Goal: Contribute content: Contribute content

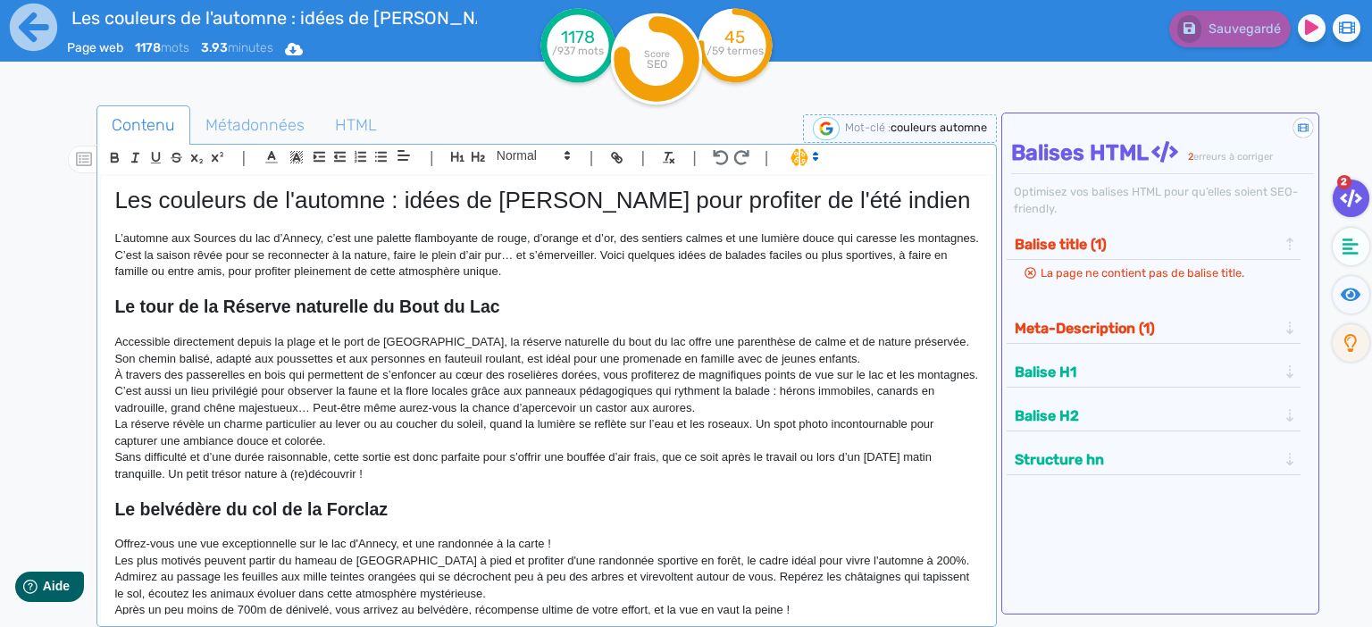
scroll to position [322, 0]
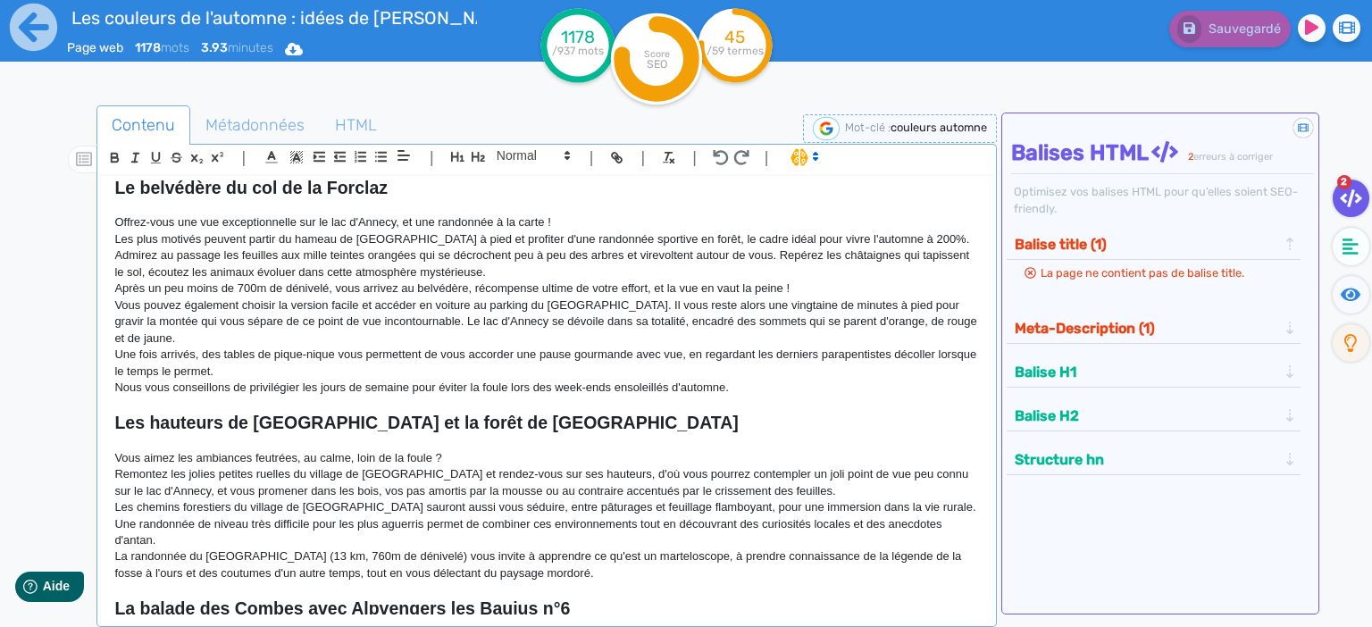
click at [776, 376] on p "Une fois arrivés, des tables de pique-nique vous permettent de vous accorder un…" at bounding box center [546, 363] width 865 height 33
click at [713, 378] on p "Une fois arrivés, des tables de pique-nique vous permettent de vous accorder un…" at bounding box center [546, 363] width 865 height 33
click at [757, 381] on p "Nous vous conseillons de privilégier les jours de semaine pour éviter la foule …" at bounding box center [546, 388] width 865 height 16
click at [563, 373] on p "Une fois arrivés, des tables de pique-nique vous permettent de vous accorder un…" at bounding box center [546, 363] width 865 height 33
click at [537, 336] on p "Vous pouvez également choisir la version facile et accéder en voiture au parkin…" at bounding box center [546, 322] width 865 height 49
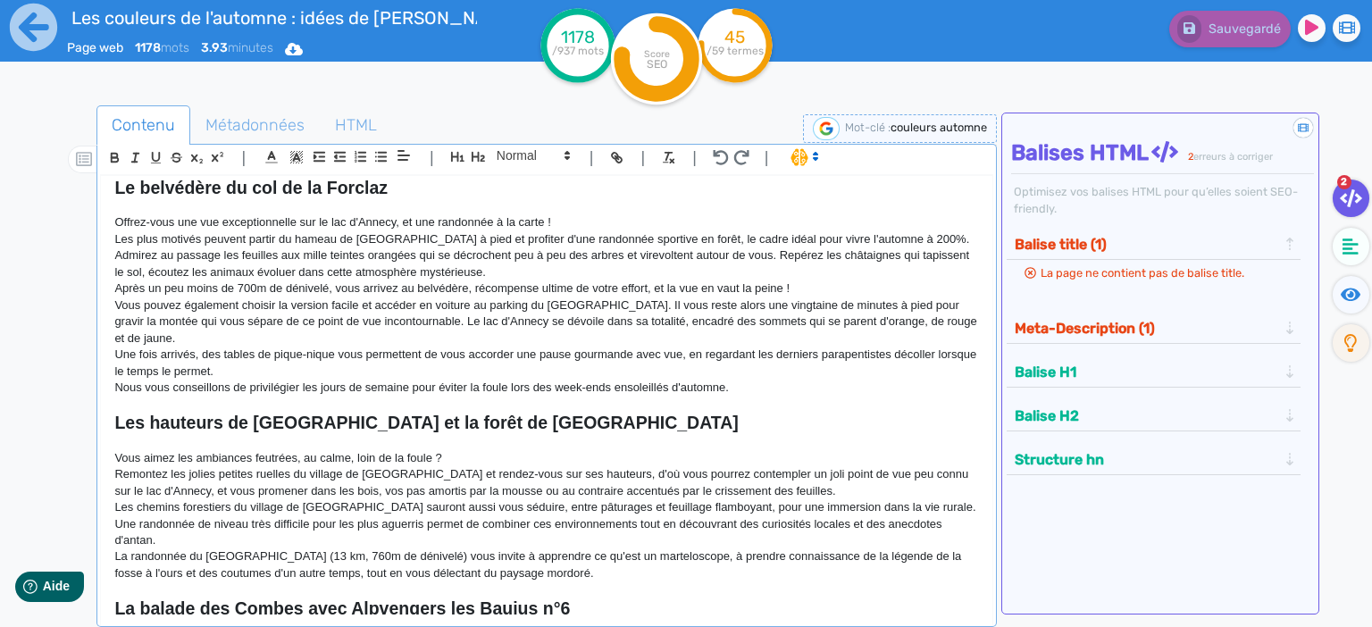
click at [537, 368] on p "Une fois arrivés, des tables de pique-nique vous permettent de vous accorder un…" at bounding box center [546, 363] width 865 height 33
click at [773, 385] on p "Nous vous conseillons de privilégier les jours de semaine pour éviter la foule …" at bounding box center [546, 388] width 865 height 16
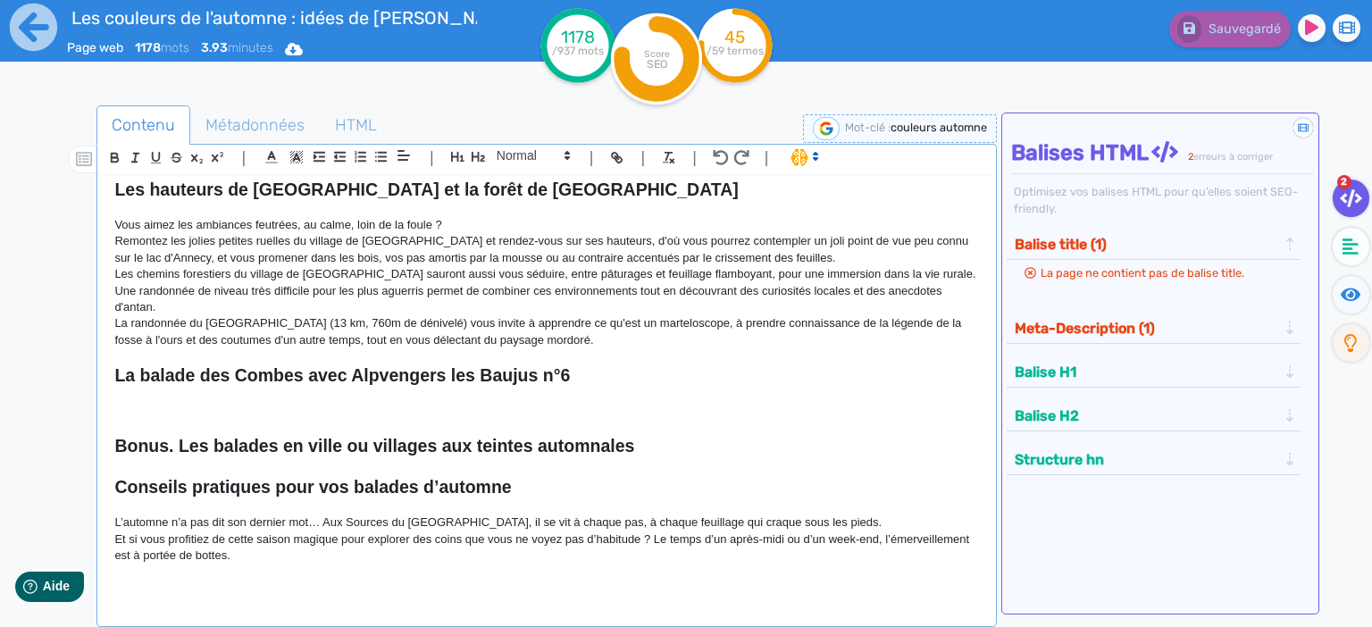
scroll to position [553, 0]
click at [467, 414] on p at bounding box center [546, 413] width 865 height 16
click at [395, 420] on p at bounding box center [546, 413] width 865 height 16
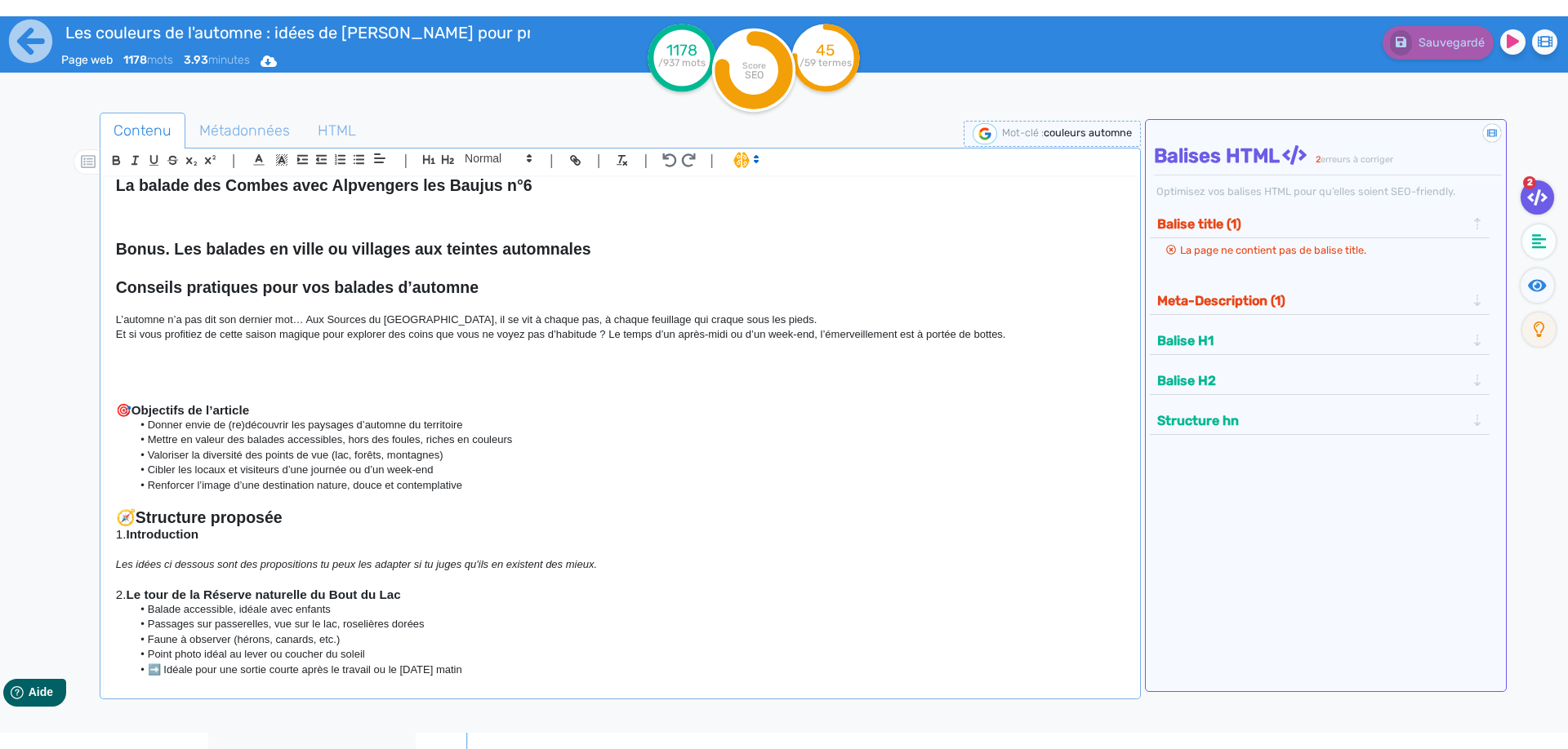
scroll to position [485, 0]
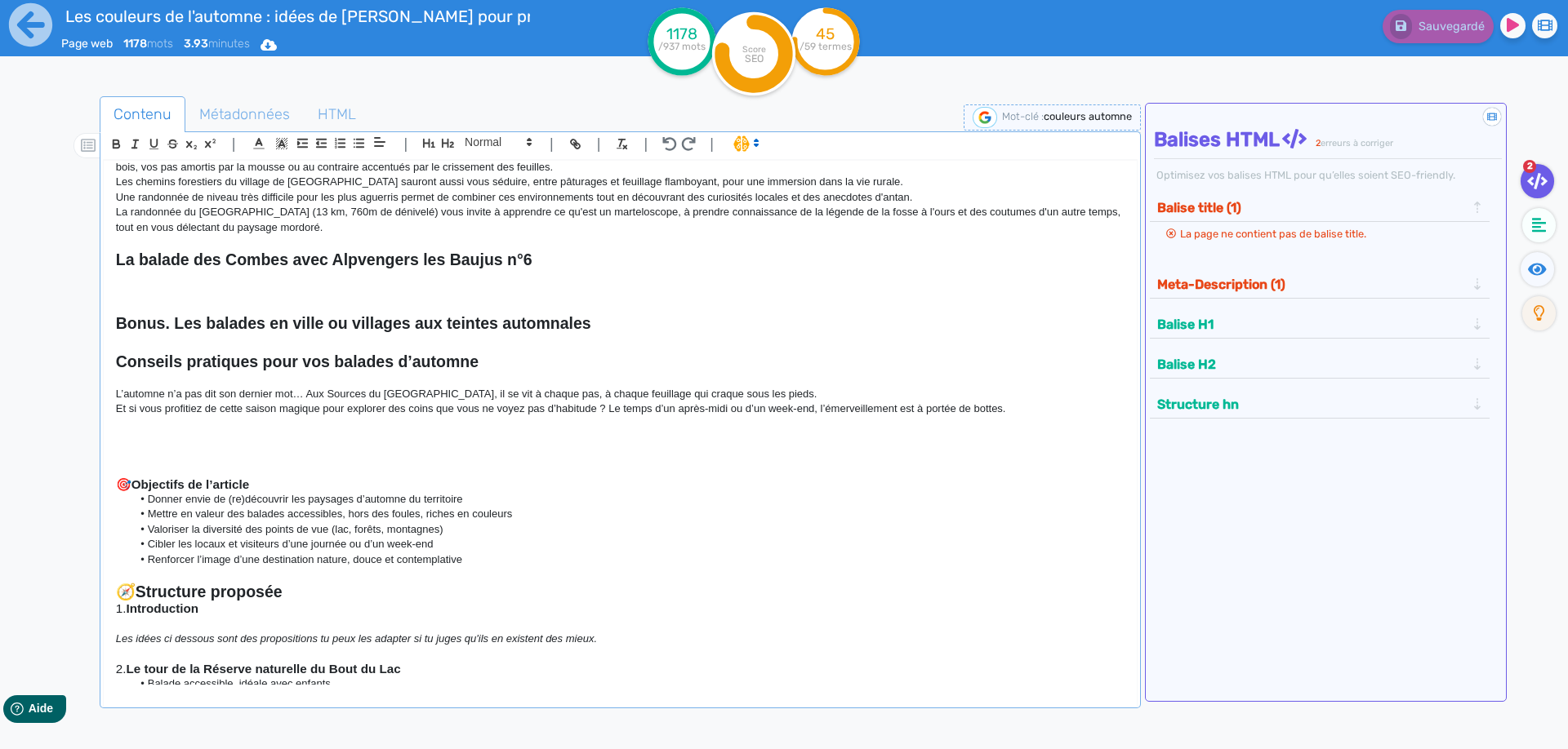
click at [359, 224] on p "La randonnée du [GEOGRAPHIC_DATA] (13 km, 760m de dénivelé) vous invite à appre…" at bounding box center [620, 219] width 1008 height 30
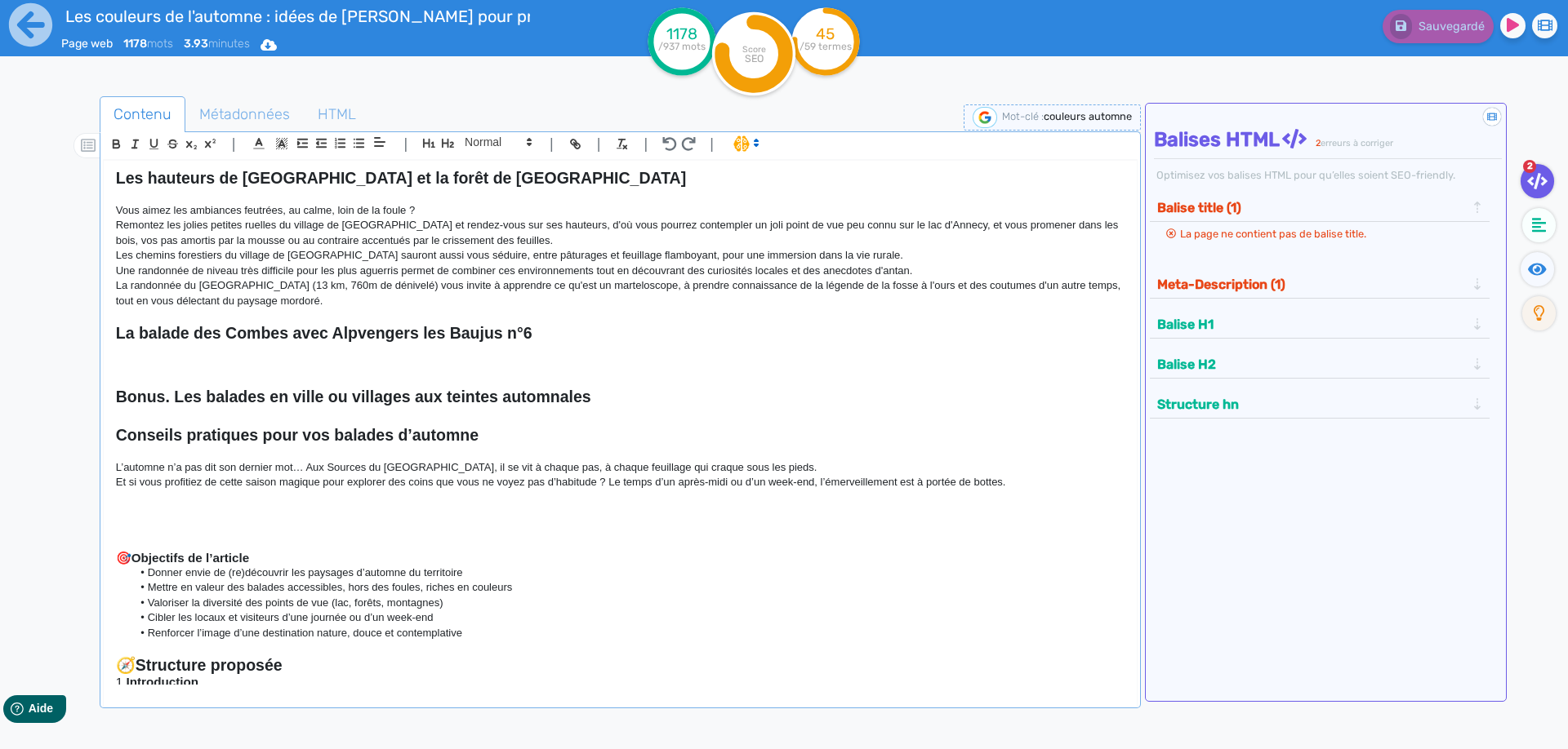
click at [342, 301] on p "La randonnée du [GEOGRAPHIC_DATA] (13 km, 760m de dénivelé) vous invite à appre…" at bounding box center [620, 293] width 1008 height 30
click at [324, 311] on p at bounding box center [620, 316] width 1008 height 15
click at [311, 302] on p "La randonnée du [GEOGRAPHIC_DATA] (13 km, 760m de dénivelé) vous invite à appre…" at bounding box center [620, 293] width 1008 height 30
click at [260, 364] on p at bounding box center [620, 364] width 1008 height 15
click at [338, 288] on p "La randonnée du [GEOGRAPHIC_DATA] (13 km, 760m de dénivelé) vous invite à appre…" at bounding box center [620, 293] width 1008 height 30
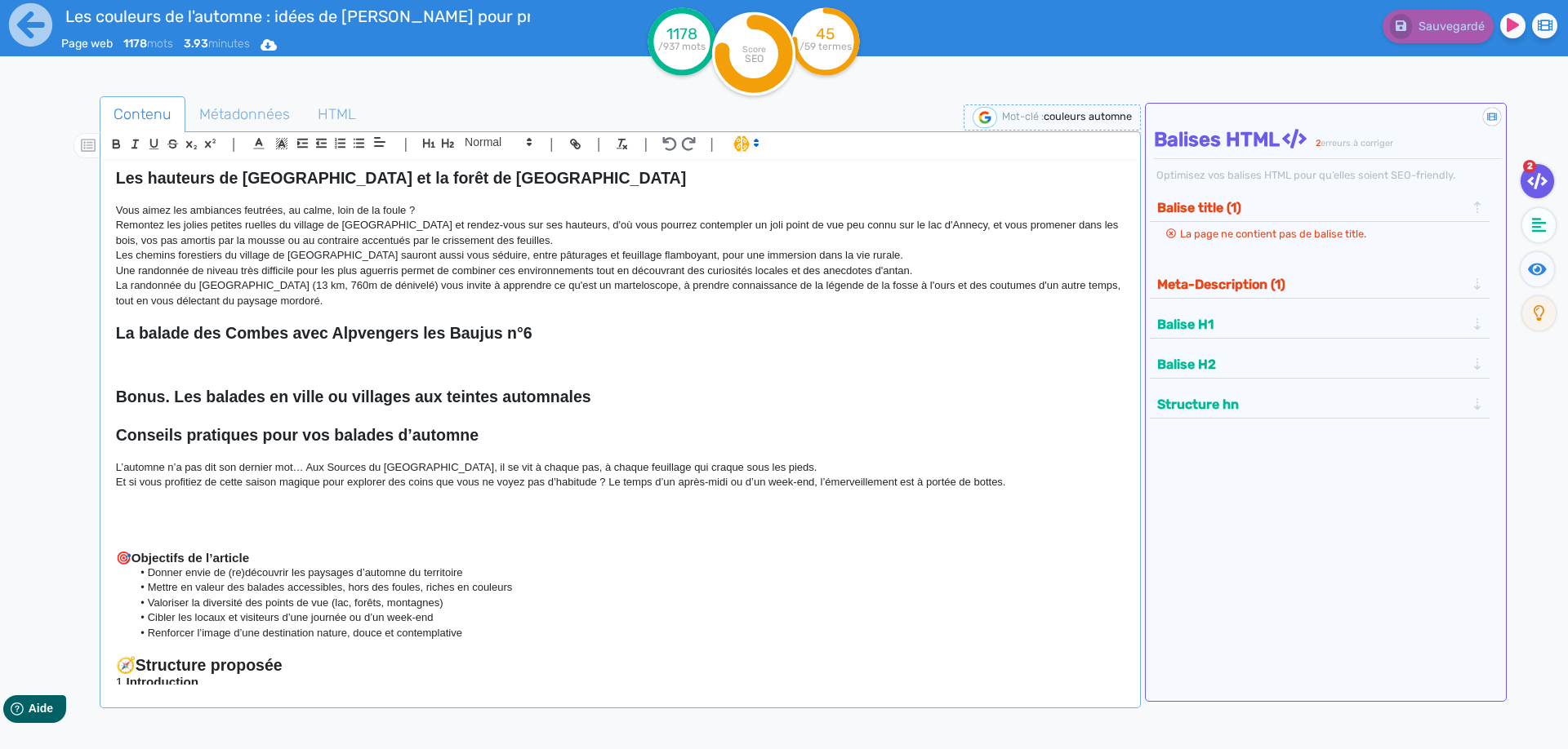
click at [338, 301] on p "La randonnée du [GEOGRAPHIC_DATA] (13 km, 760m de dénivelé) vous invite à appre…" at bounding box center [620, 293] width 1008 height 30
click at [256, 350] on p at bounding box center [620, 350] width 1008 height 15
click at [241, 364] on p at bounding box center [620, 364] width 1008 height 15
click at [200, 356] on p at bounding box center [620, 350] width 1008 height 15
click at [184, 365] on p at bounding box center [620, 364] width 1008 height 15
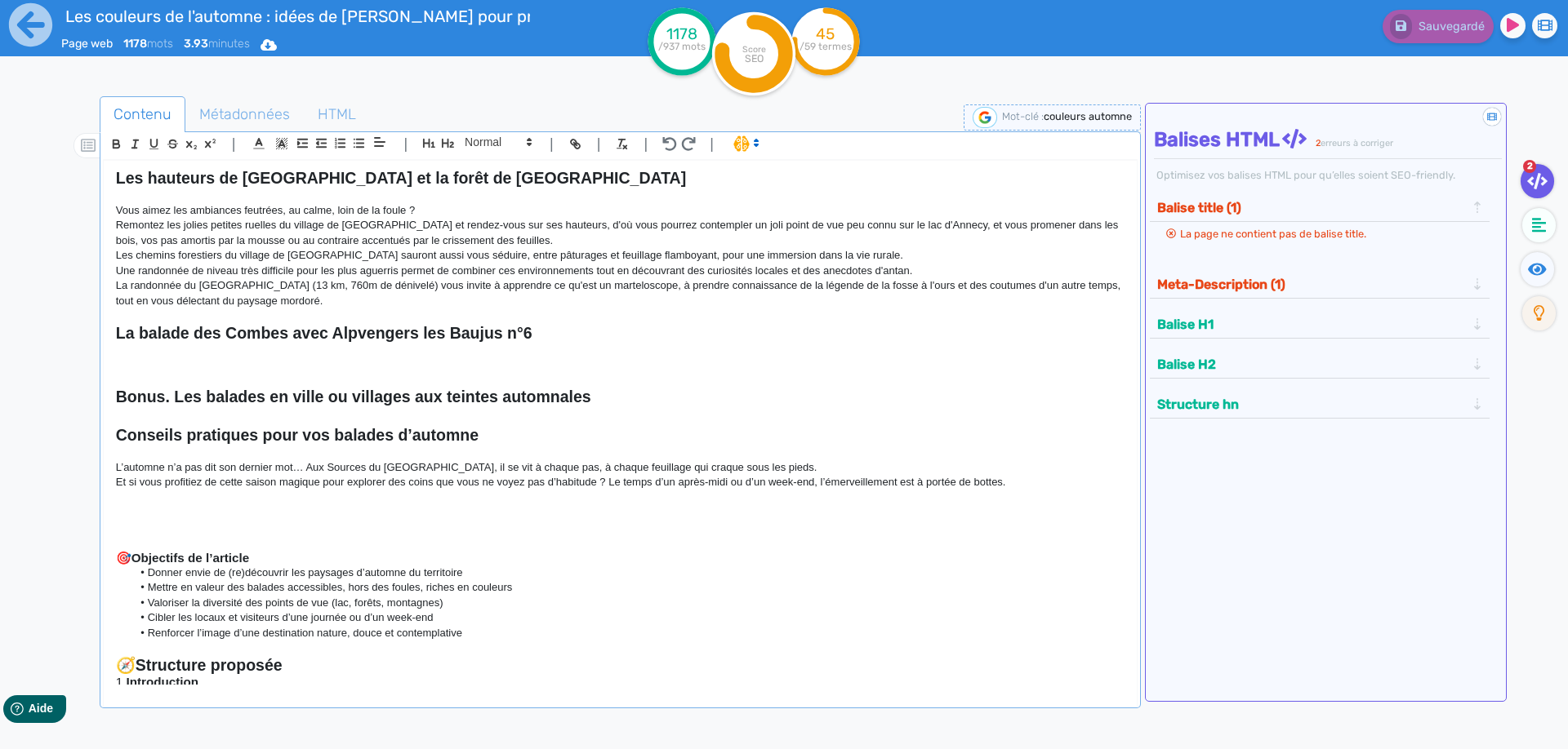
click at [299, 349] on p at bounding box center [620, 350] width 1008 height 15
click at [281, 365] on p at bounding box center [620, 364] width 1008 height 15
click at [280, 361] on p at bounding box center [620, 364] width 1008 height 15
click at [271, 367] on p at bounding box center [620, 364] width 1008 height 15
click at [196, 363] on p at bounding box center [620, 364] width 1008 height 15
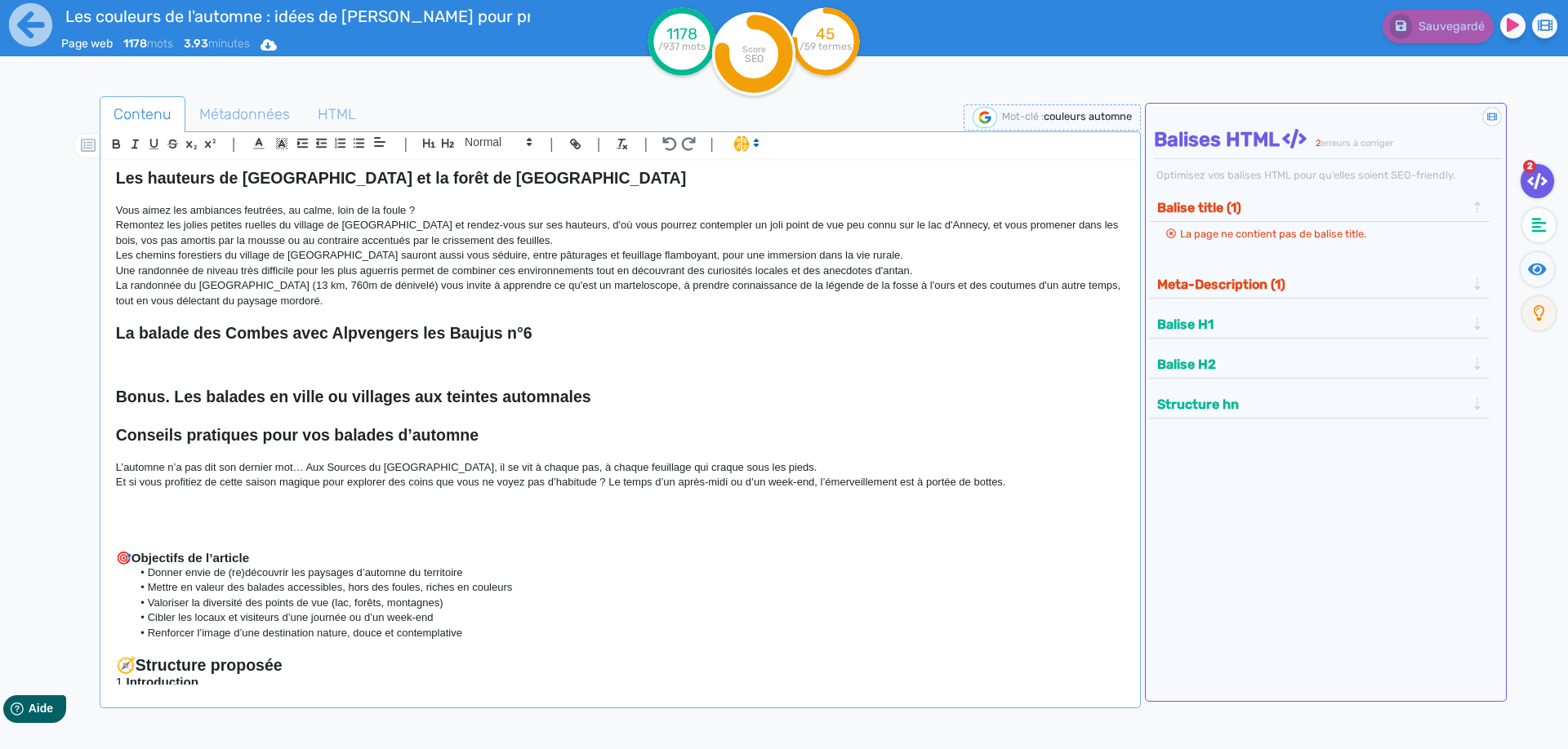
click at [404, 355] on p at bounding box center [620, 350] width 1008 height 15
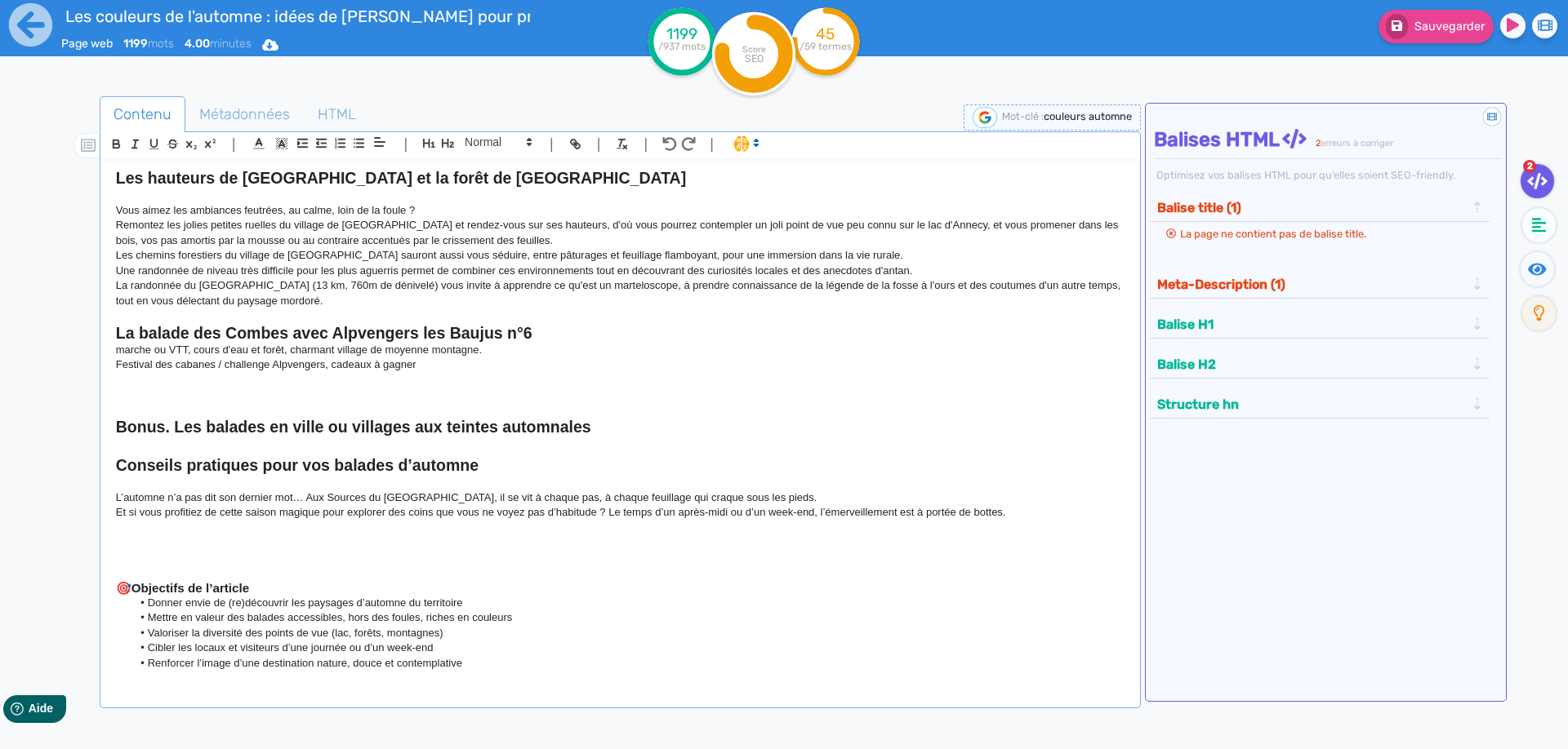
click at [362, 443] on h2 at bounding box center [620, 447] width 1008 height 19
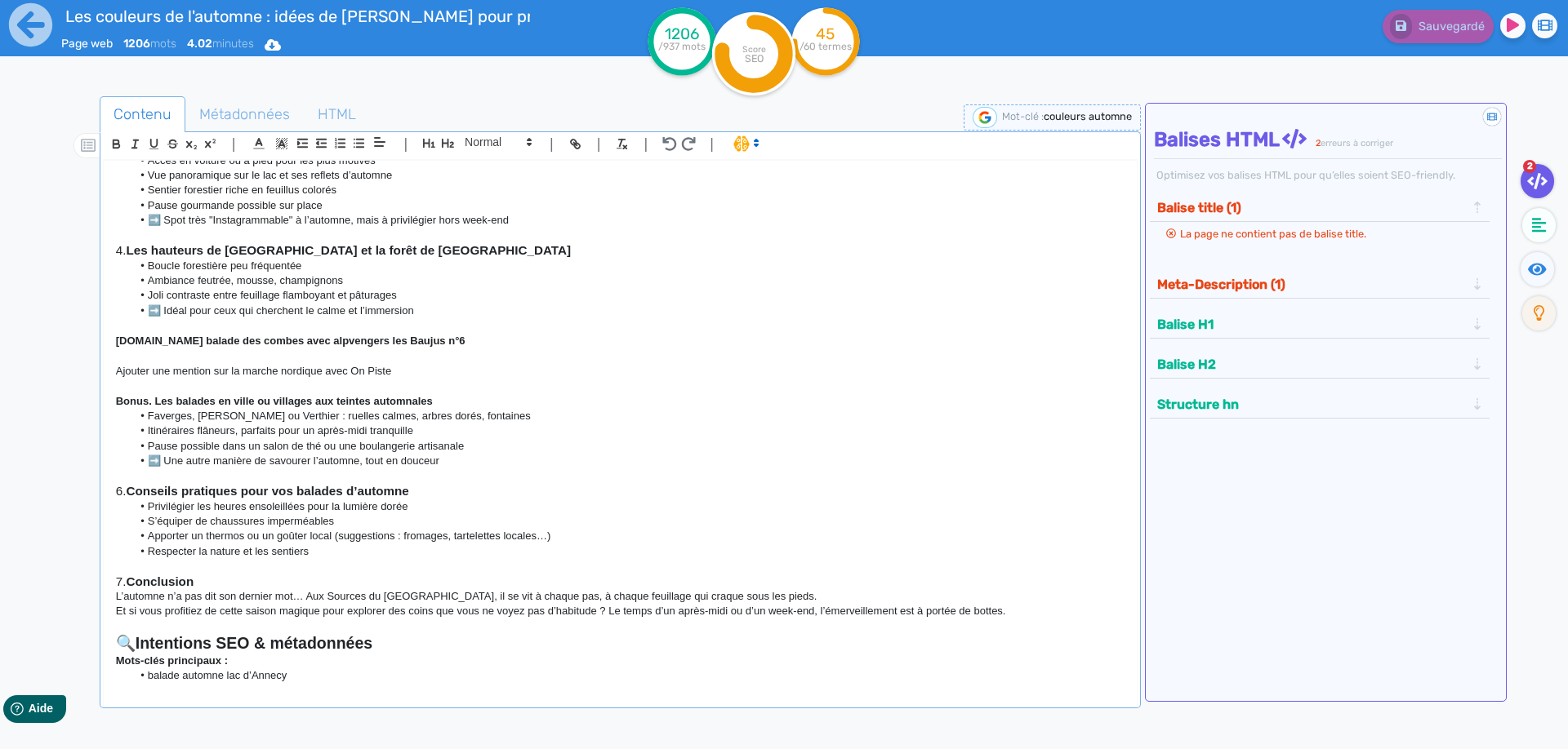
scroll to position [1172, 0]
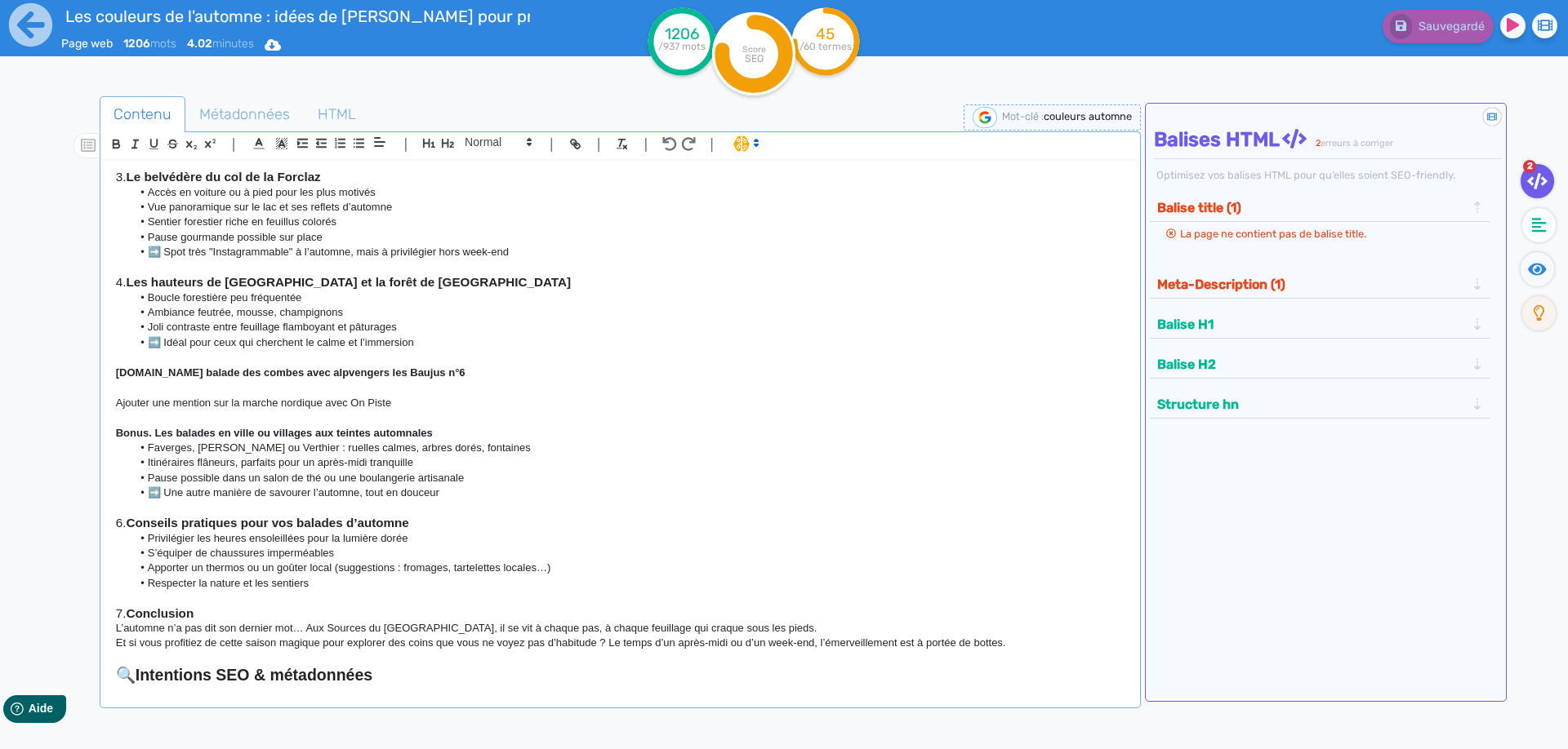
click at [353, 398] on p "Ajouter une mention sur la marche nordique avec On Piste" at bounding box center [620, 403] width 1008 height 15
click at [394, 403] on p "Ajouter une mention sur la marche nordique avec On Piste" at bounding box center [620, 403] width 1008 height 15
drag, startPoint x: 424, startPoint y: 403, endPoint x: 103, endPoint y: 401, distance: 321.0
click at [103, 401] on div "Les couleurs de l'automne : idées de [PERSON_NAME] pour profiter de l'été indie…" at bounding box center [620, 423] width 1033 height 525
click at [226, 405] on p "Ajouter une mention sur la marche nordique avec On Piste" at bounding box center [620, 403] width 1008 height 15
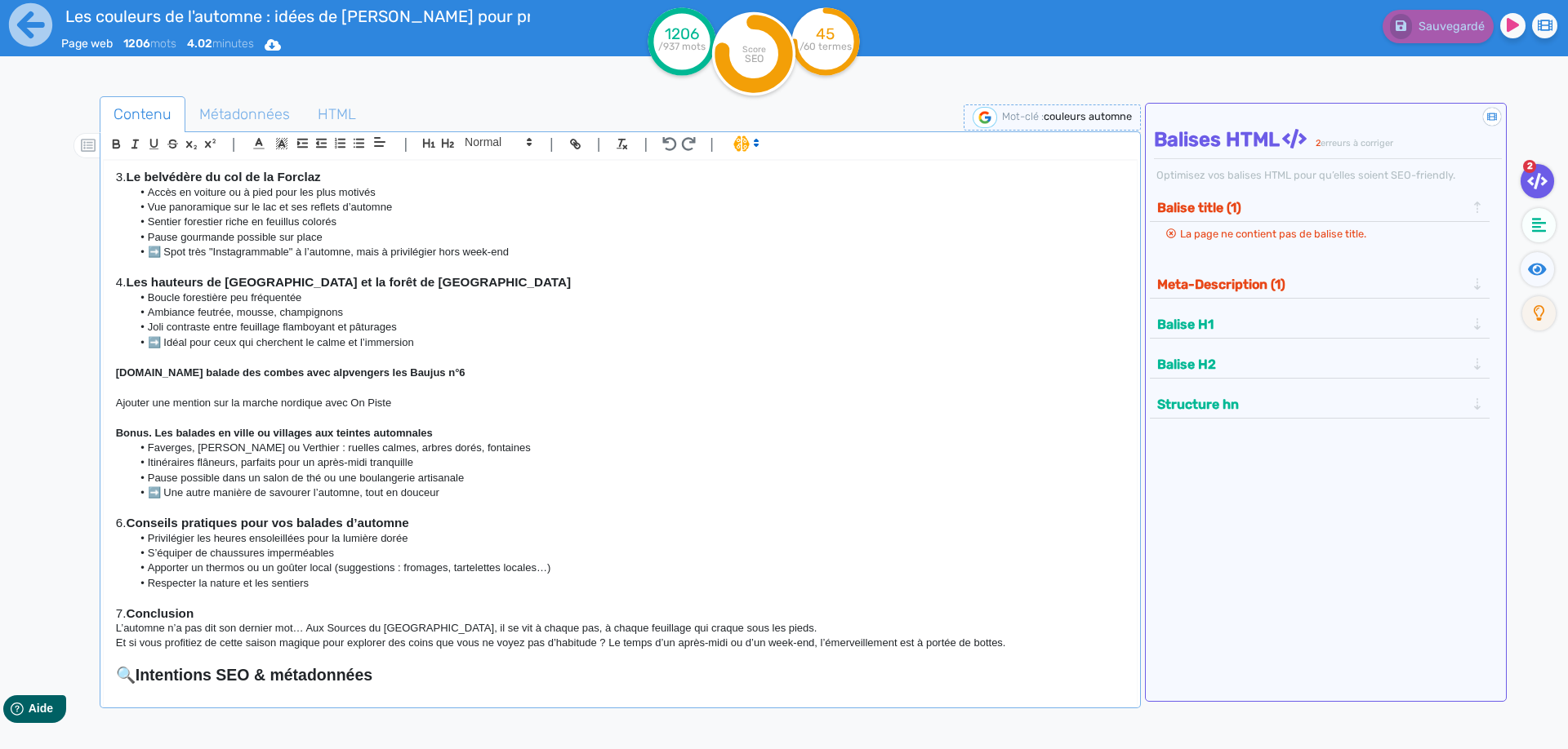
click at [353, 405] on p "Ajouter une mention sur la marche nordique avec On Piste" at bounding box center [620, 403] width 1008 height 15
click at [391, 404] on p "Ajouter une mention sur la marche nordique avec On Piste" at bounding box center [620, 403] width 1008 height 15
drag, startPoint x: 412, startPoint y: 404, endPoint x: 81, endPoint y: 407, distance: 331.0
click at [103, 407] on div "Les couleurs de l'automne : idées de [PERSON_NAME] pour profiter de l'été indie…" at bounding box center [620, 423] width 1033 height 525
copy p "Ajouter une mention sur la marche nordique avec On Piste"
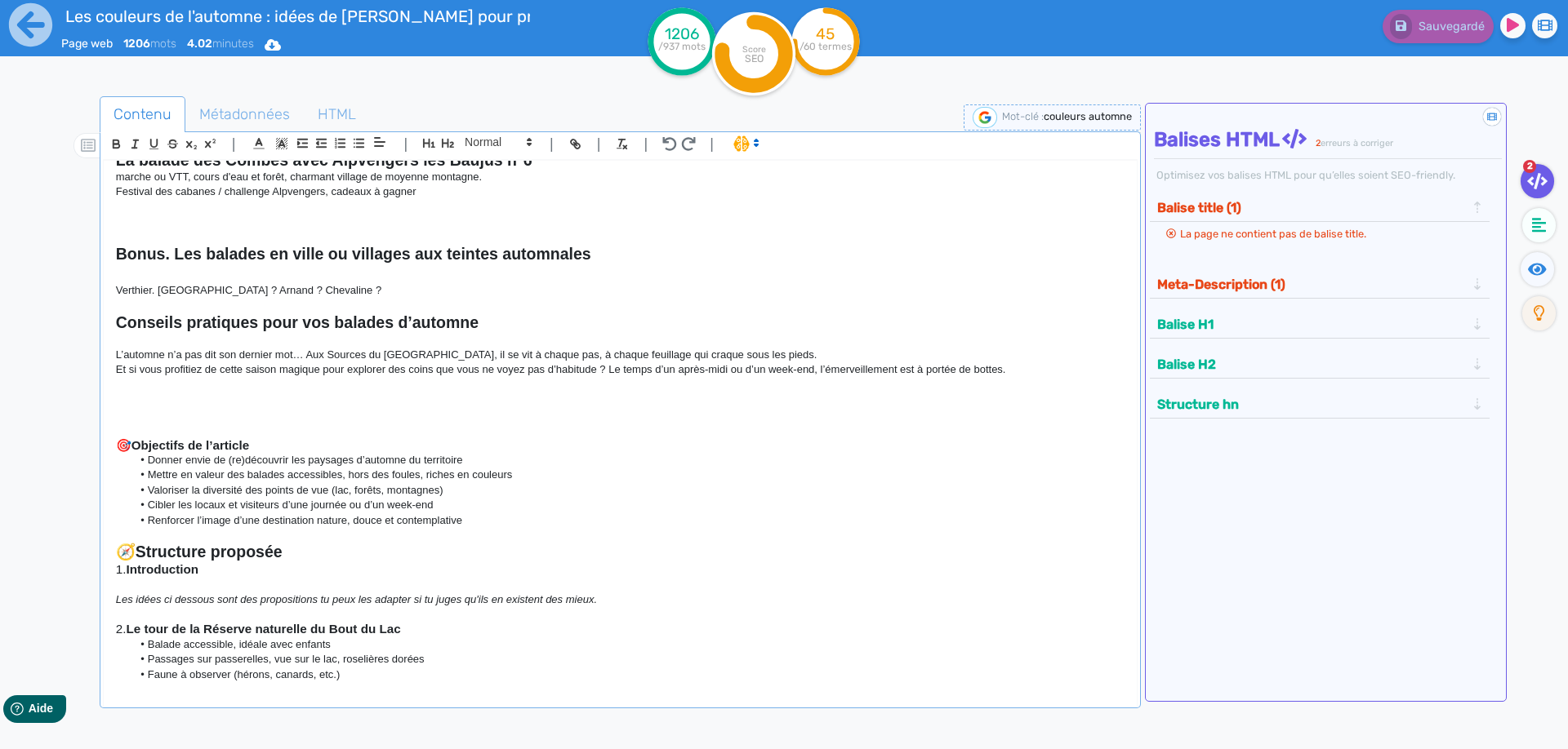
scroll to position [511, 0]
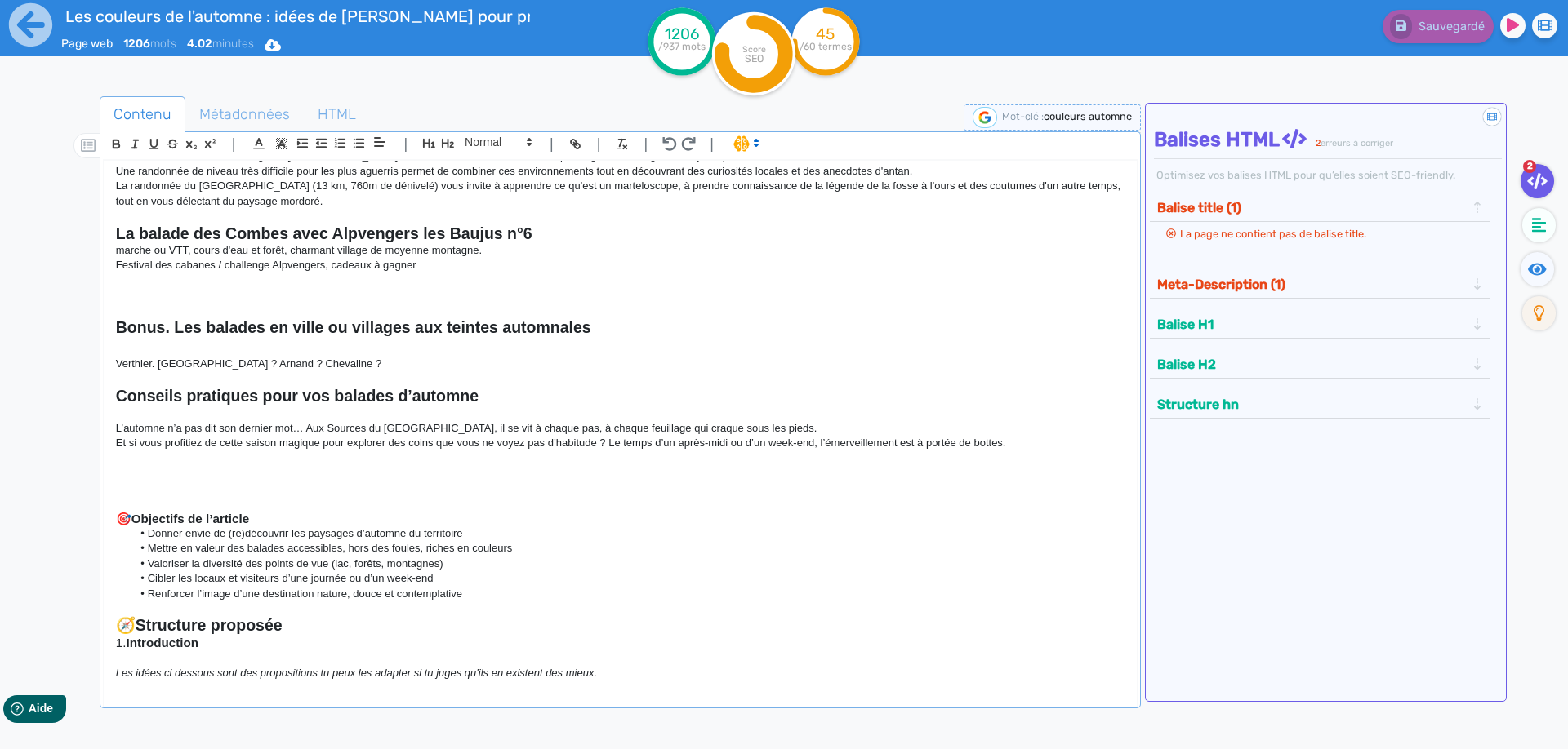
click at [150, 305] on p at bounding box center [620, 311] width 1008 height 15
click at [127, 288] on p at bounding box center [620, 280] width 1008 height 15
click at [130, 293] on p at bounding box center [620, 295] width 1008 height 15
click at [393, 368] on p "Verthier. [GEOGRAPHIC_DATA] ? Arnand ? Chevaline ?" at bounding box center [620, 364] width 1008 height 15
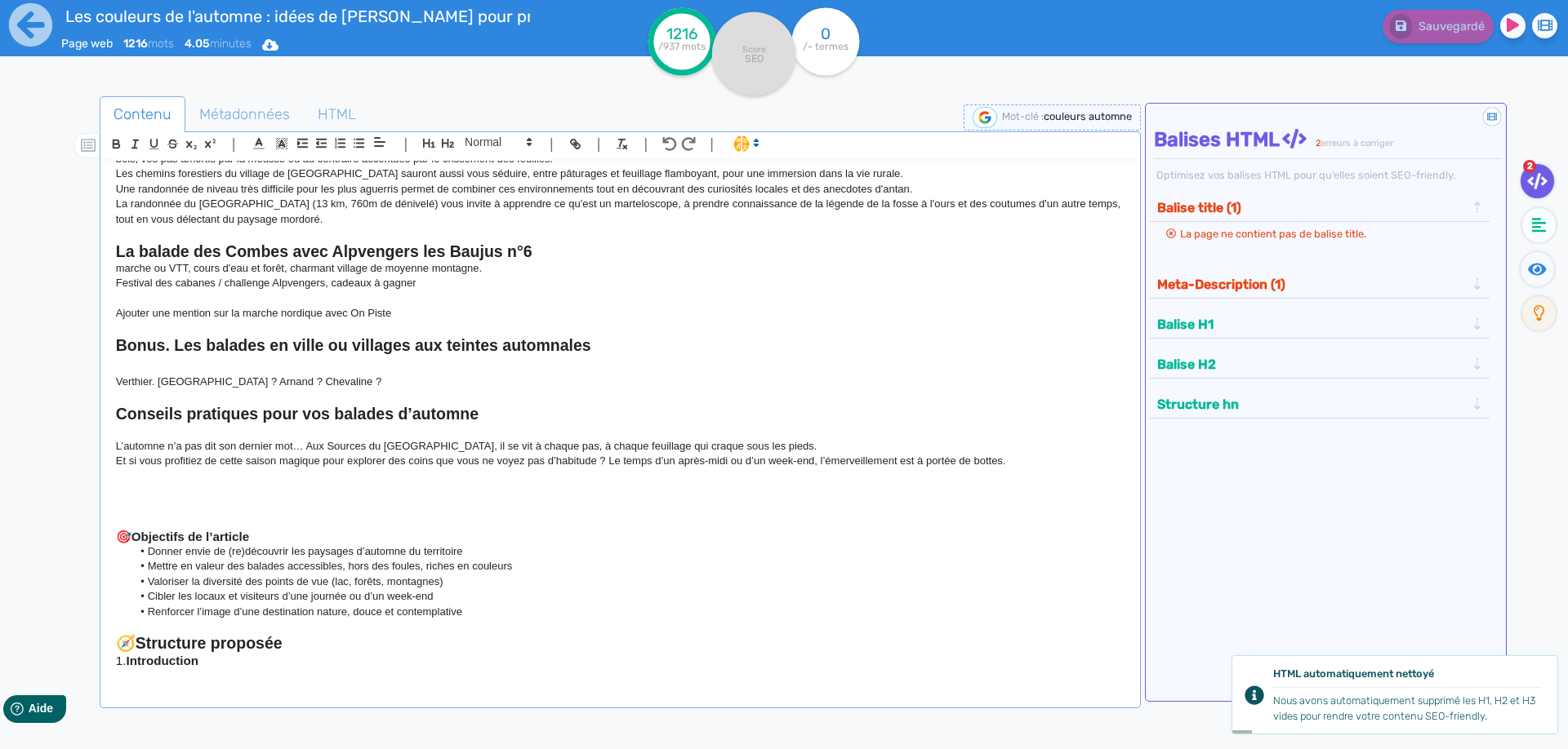
scroll to position [511, 0]
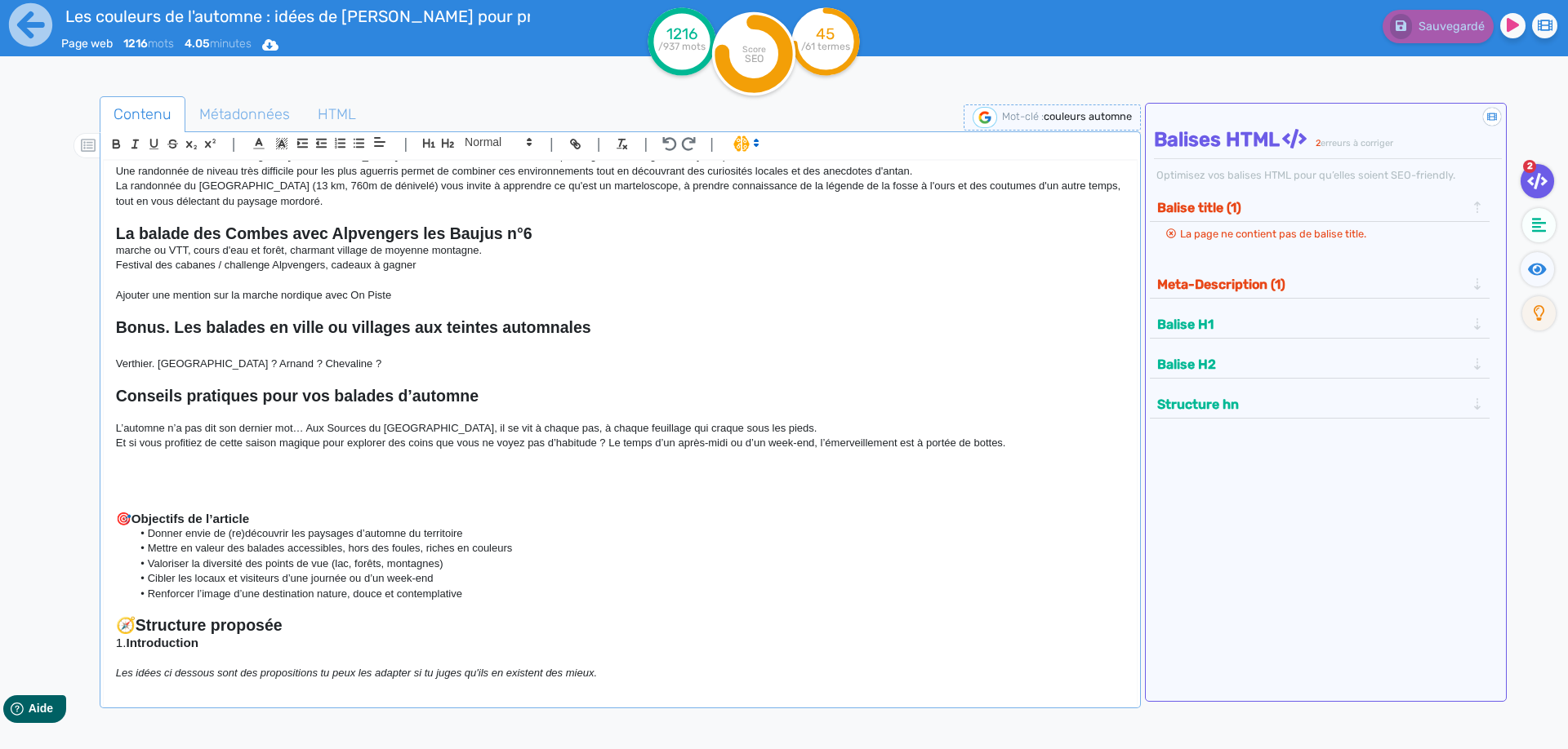
click at [250, 433] on p "L’automne n’a pas dit son dernier mot… Aux Sources du [GEOGRAPHIC_DATA], il se …" at bounding box center [620, 428] width 1008 height 15
drag, startPoint x: 559, startPoint y: 436, endPoint x: 529, endPoint y: 440, distance: 30.3
click at [557, 436] on p "L’automne n’a pas dit son dernier mot… Aux Sources du [GEOGRAPHIC_DATA], il se …" at bounding box center [620, 428] width 1008 height 15
click at [393, 436] on p "L’automne n’a pas dit son dernier mot… Aux Sources du [GEOGRAPHIC_DATA], il se …" at bounding box center [620, 428] width 1008 height 15
click at [552, 436] on p "L’automne n’a pas dit son dernier mot… Aux Sources du [GEOGRAPHIC_DATA], il se …" at bounding box center [620, 428] width 1008 height 15
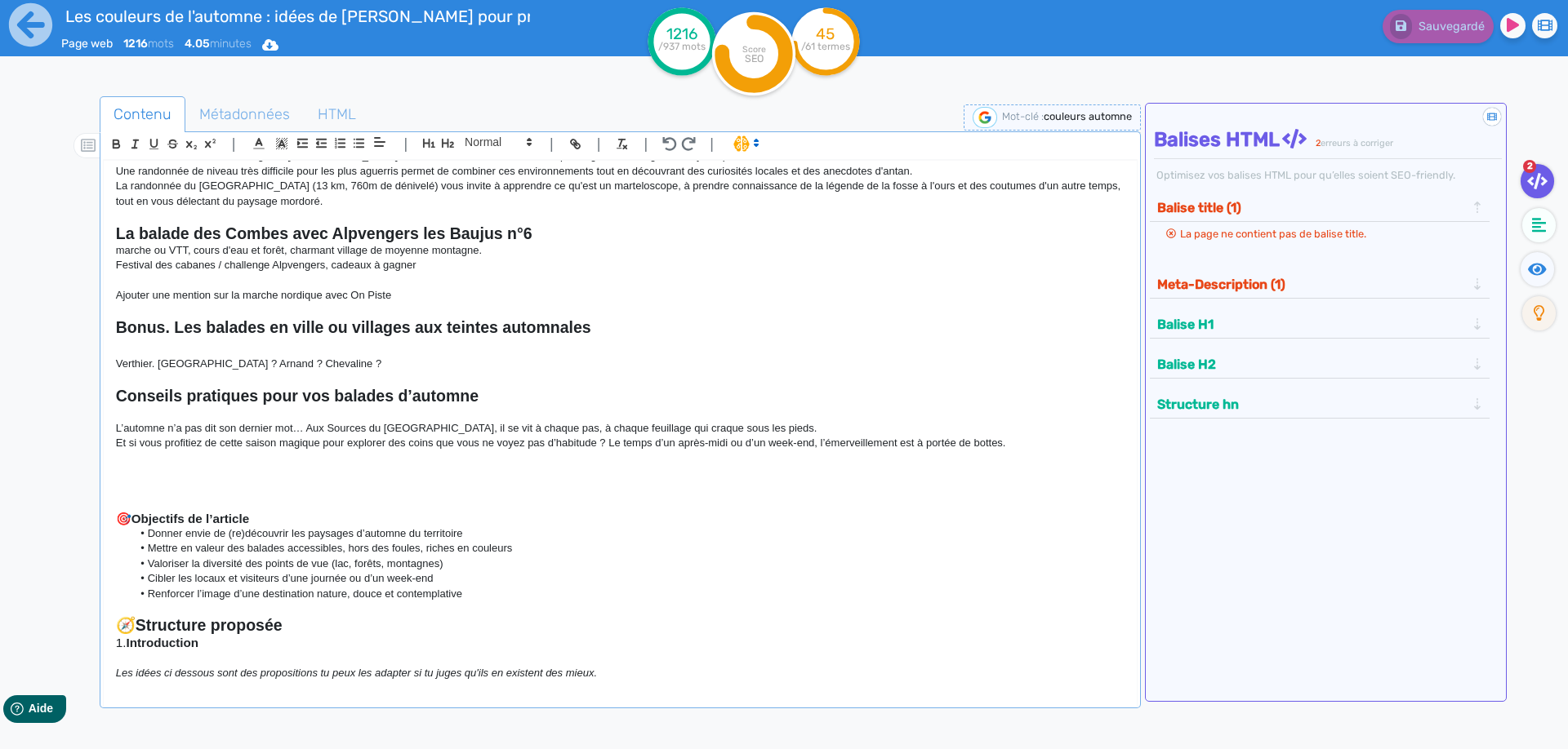
click at [707, 454] on p at bounding box center [620, 459] width 1008 height 15
click at [345, 462] on p at bounding box center [620, 459] width 1008 height 15
click at [249, 468] on p at bounding box center [620, 473] width 1008 height 15
click at [162, 456] on p at bounding box center [620, 459] width 1008 height 15
click at [136, 458] on p at bounding box center [620, 459] width 1008 height 15
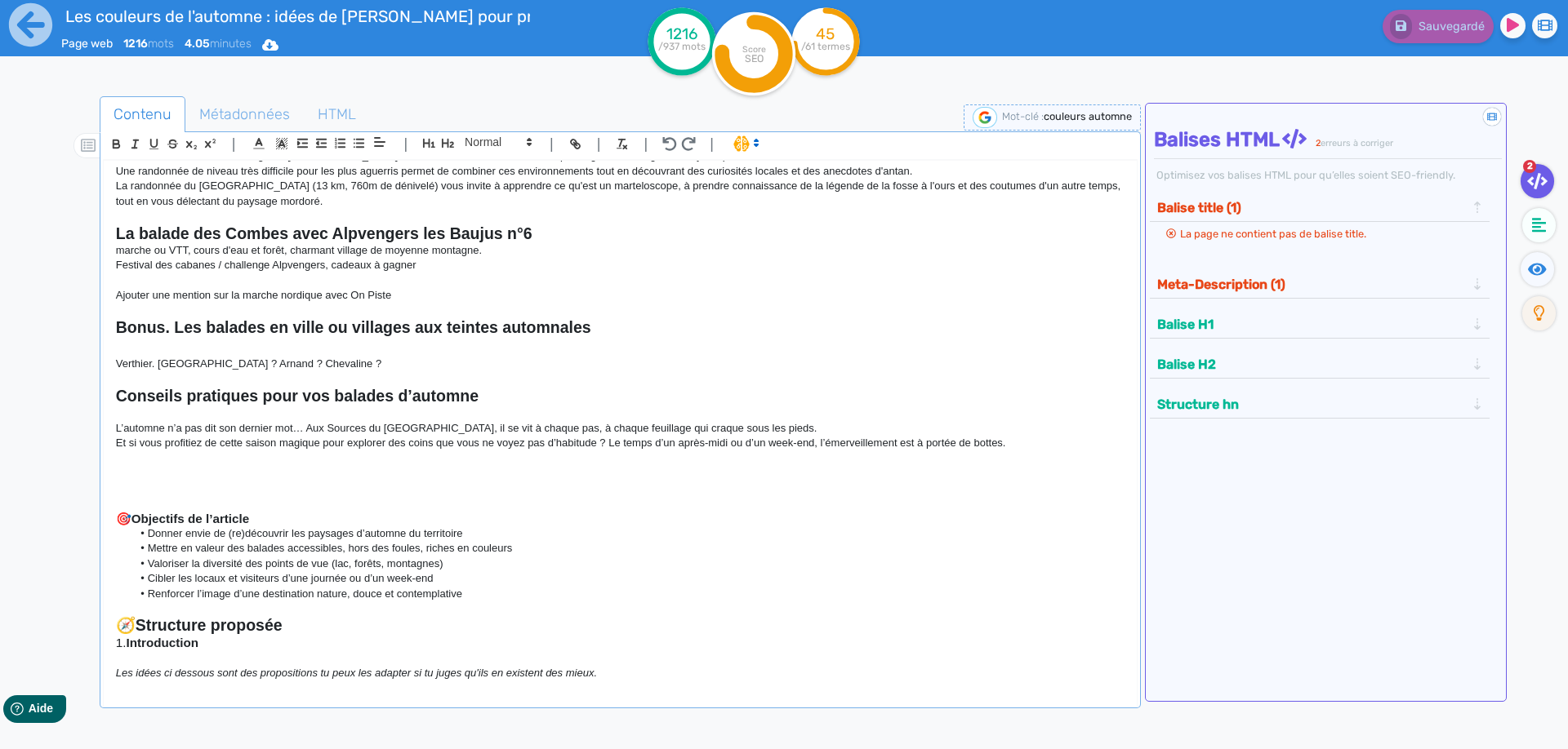
click at [107, 458] on div "Les couleurs de l'automne : idées de [PERSON_NAME] pour profiter de l'été indie…" at bounding box center [620, 423] width 1033 height 525
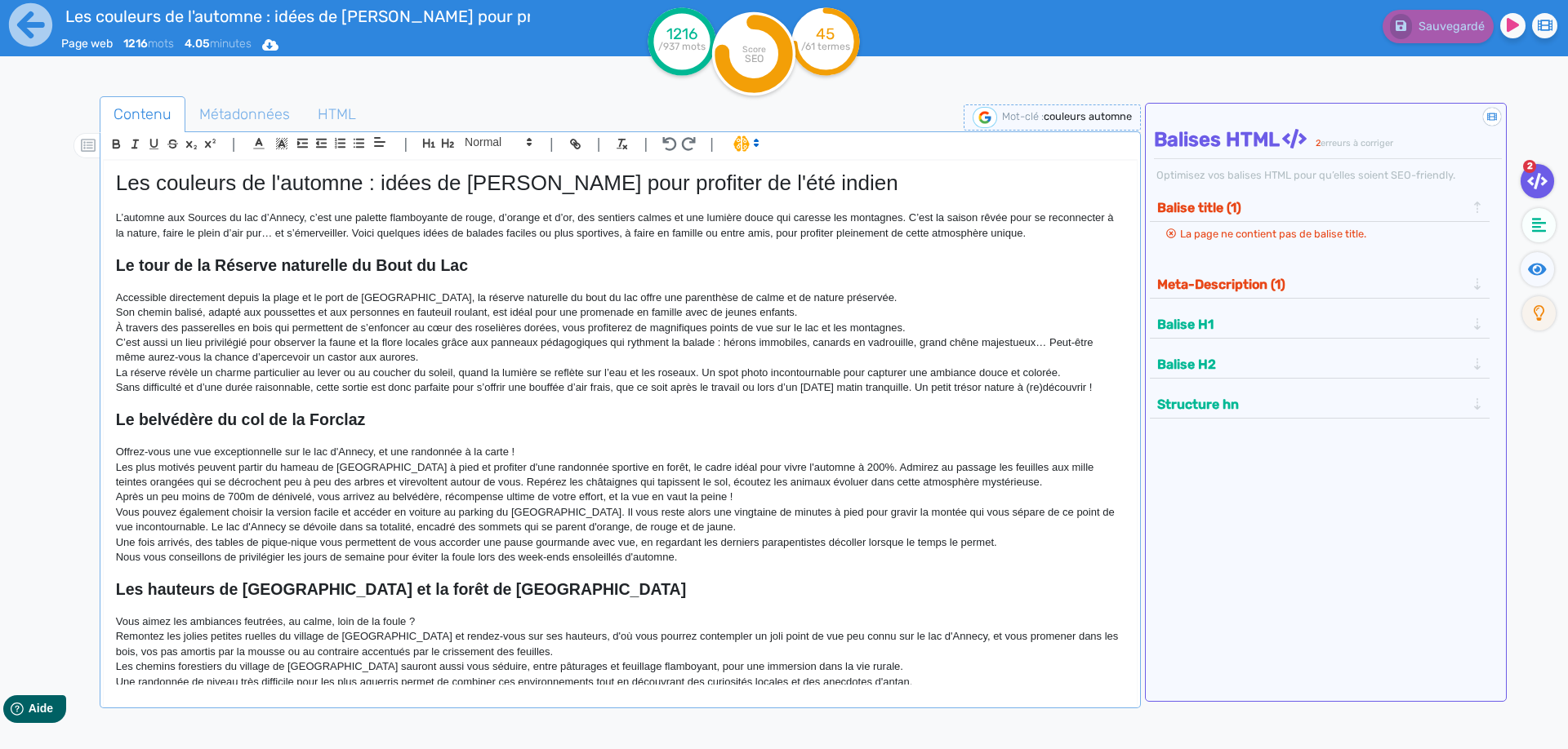
scroll to position [0, 0]
